Goal: Check status: Check status

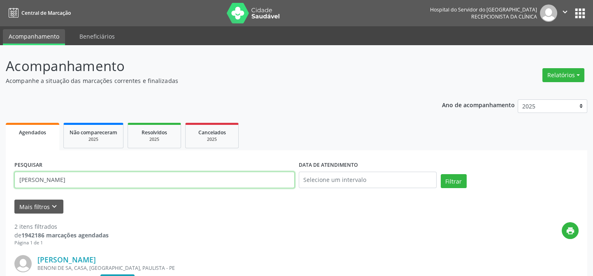
drag, startPoint x: 84, startPoint y: 181, endPoint x: 0, endPoint y: 187, distance: 84.1
click at [0, 187] on div "Acompanhamento Acompanhe a situação das marcações correntes e finalizadas Relat…" at bounding box center [296, 275] width 593 height 460
type input "9000550061"
click at [440, 174] on button "Filtrar" at bounding box center [453, 181] width 26 height 14
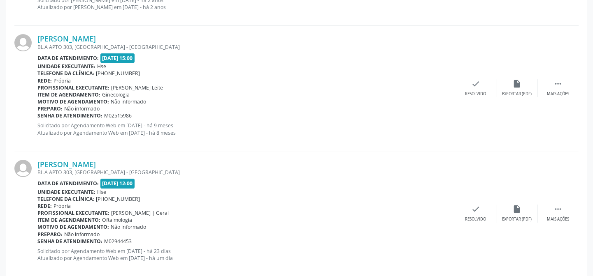
scroll to position [612, 0]
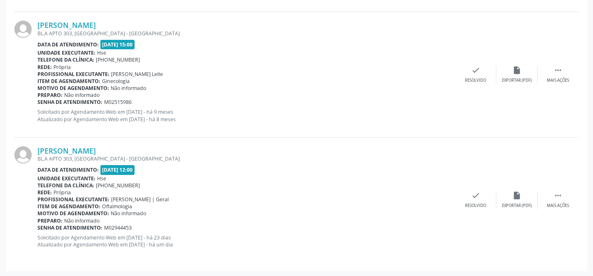
drag, startPoint x: 141, startPoint y: 147, endPoint x: 35, endPoint y: 153, distance: 106.2
click at [35, 153] on div "[PERSON_NAME] BL.A APTO 303, [GEOGRAPHIC_DATA] - [GEOGRAPHIC_DATA] Data de aten…" at bounding box center [296, 200] width 564 height 125
copy div "[PERSON_NAME]"
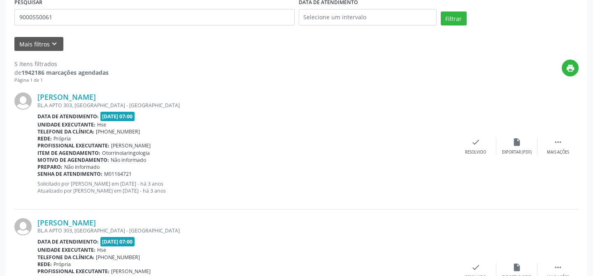
scroll to position [0, 0]
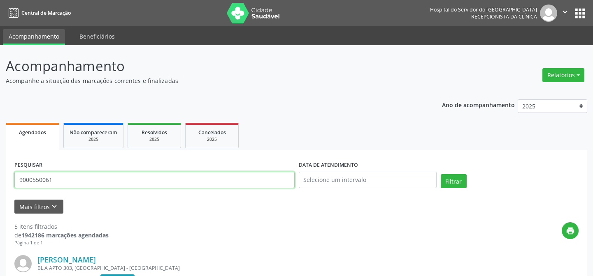
drag, startPoint x: 95, startPoint y: 183, endPoint x: 0, endPoint y: 170, distance: 95.9
paste input "AURENICE [PERSON_NAME]"
type input "AURENICE [PERSON_NAME]"
click at [440, 174] on button "Filtrar" at bounding box center [453, 181] width 26 height 14
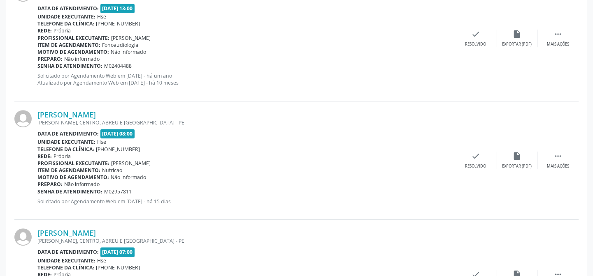
scroll to position [974, 0]
